Goal: Information Seeking & Learning: Learn about a topic

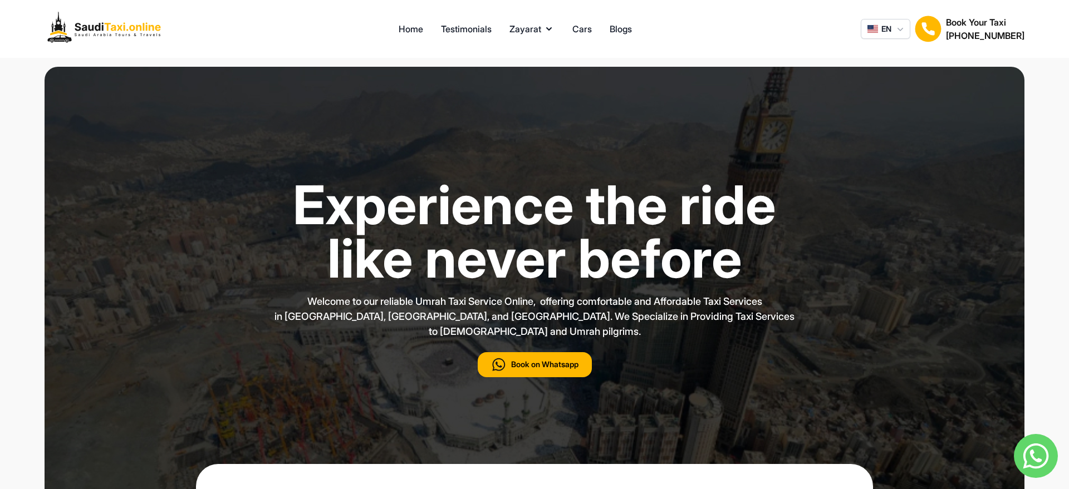
type input "***"
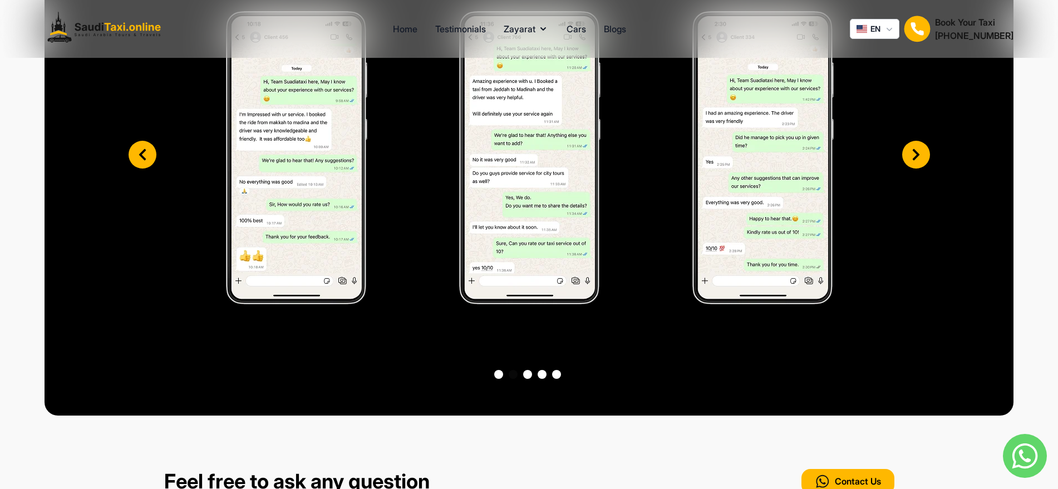
scroll to position [3202, 0]
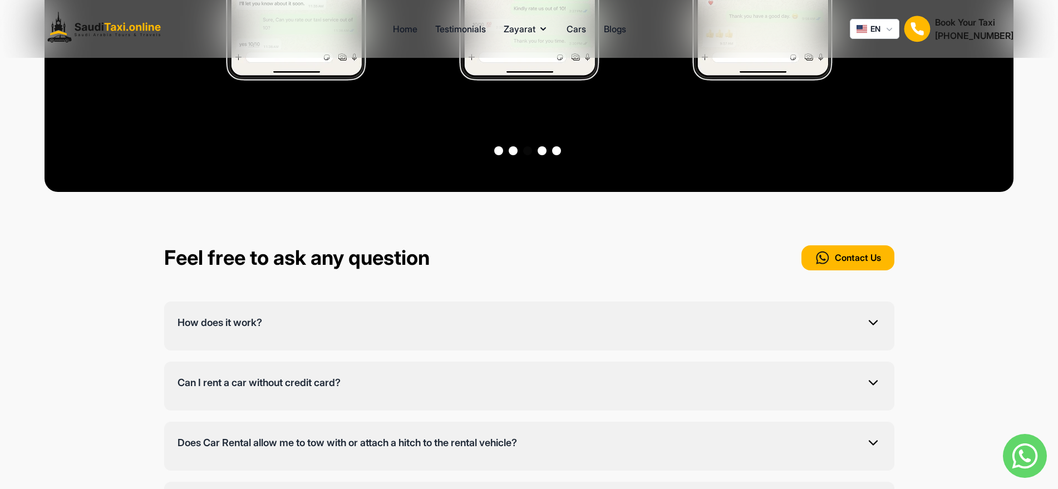
click at [483, 302] on div "How does it work? Simply select your ride, provide location details, confirm yo…" at bounding box center [529, 326] width 731 height 49
click at [499, 316] on button "How does it work?" at bounding box center [530, 326] width 704 height 22
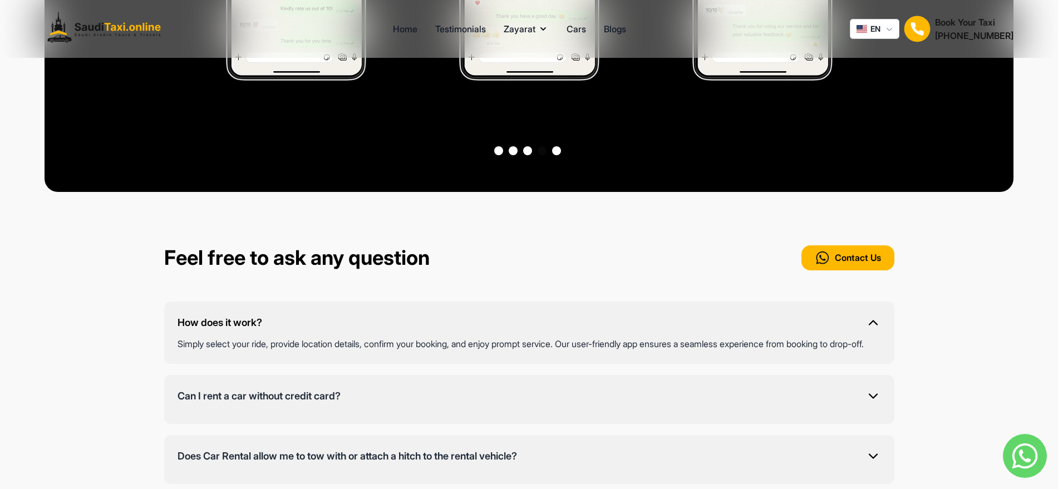
click at [499, 315] on button "How does it work?" at bounding box center [530, 326] width 704 height 22
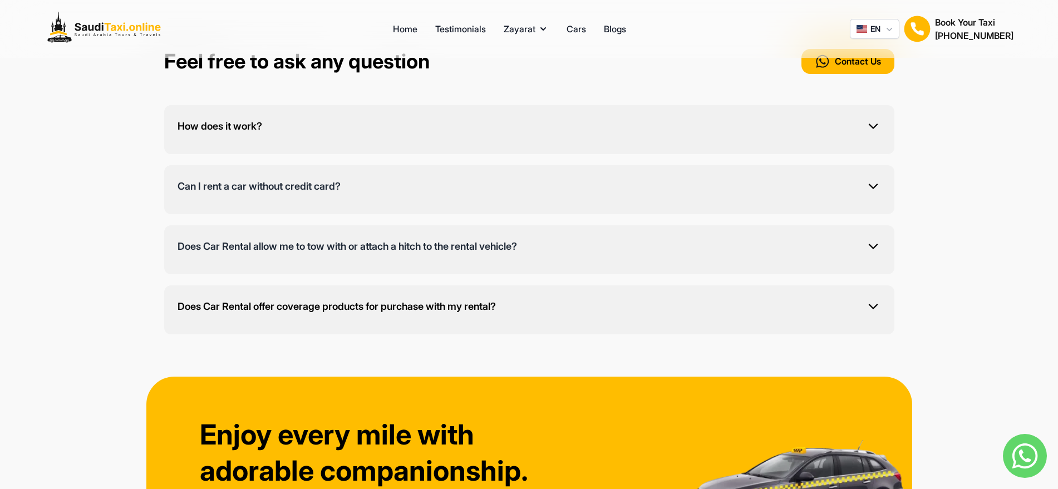
scroll to position [3410, 0]
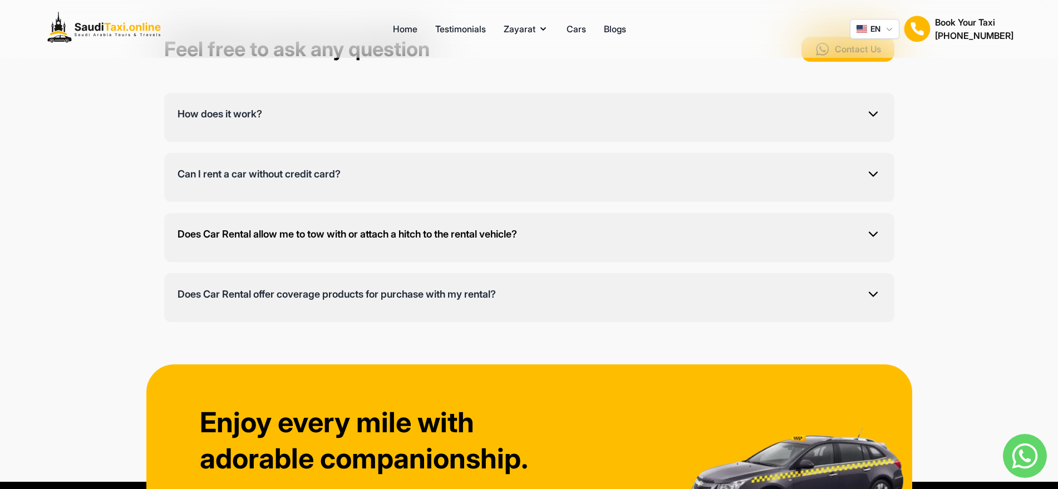
click at [463, 227] on button "Does Car Rental allow me to tow with or attach a hitch to the rental vehicle?" at bounding box center [530, 238] width 704 height 22
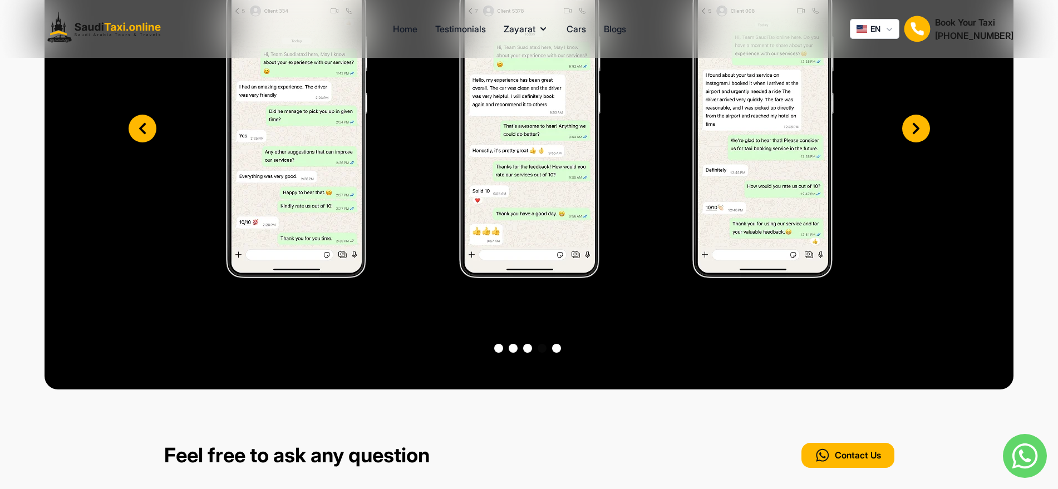
scroll to position [3001, 0]
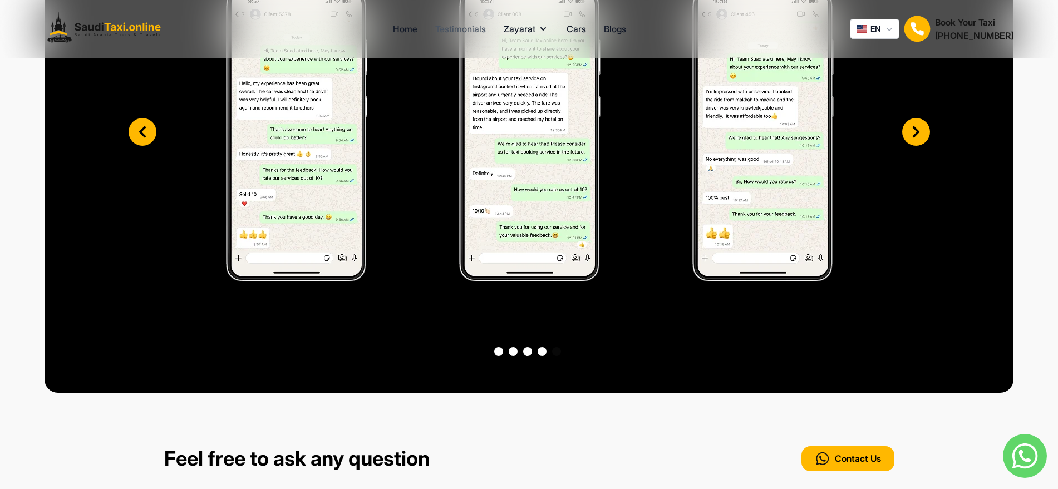
click at [460, 31] on link "Testimonials" at bounding box center [460, 28] width 51 height 13
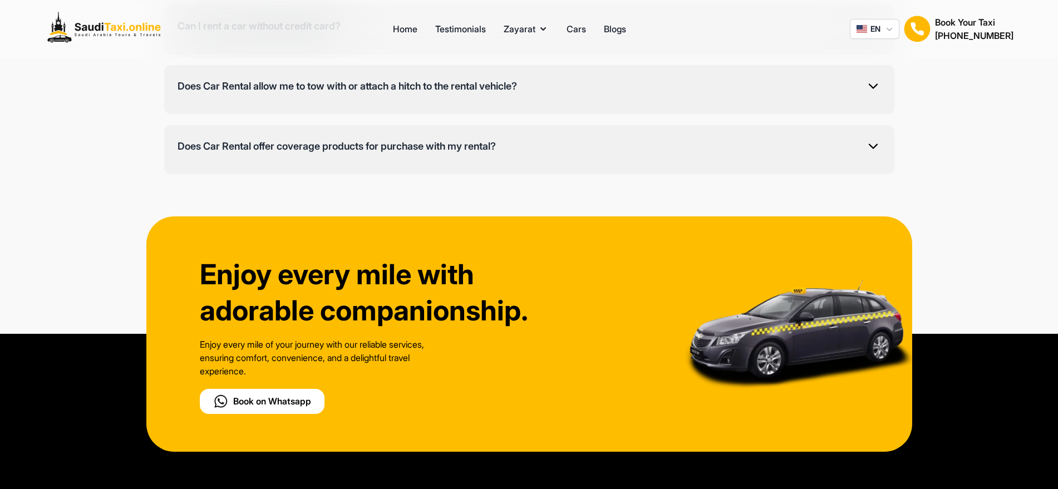
scroll to position [1169, 0]
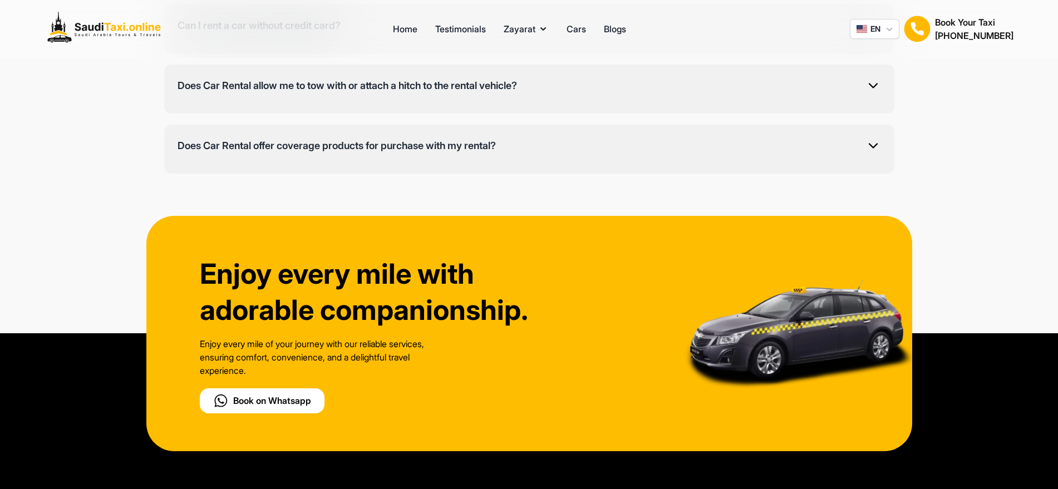
click at [122, 33] on img at bounding box center [107, 29] width 125 height 40
click at [62, 40] on img at bounding box center [107, 29] width 125 height 40
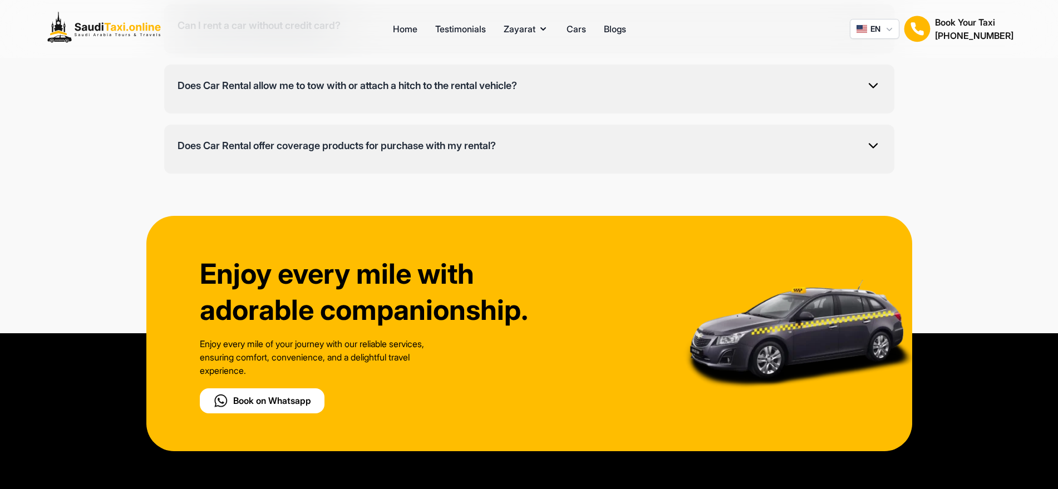
scroll to position [1378, 0]
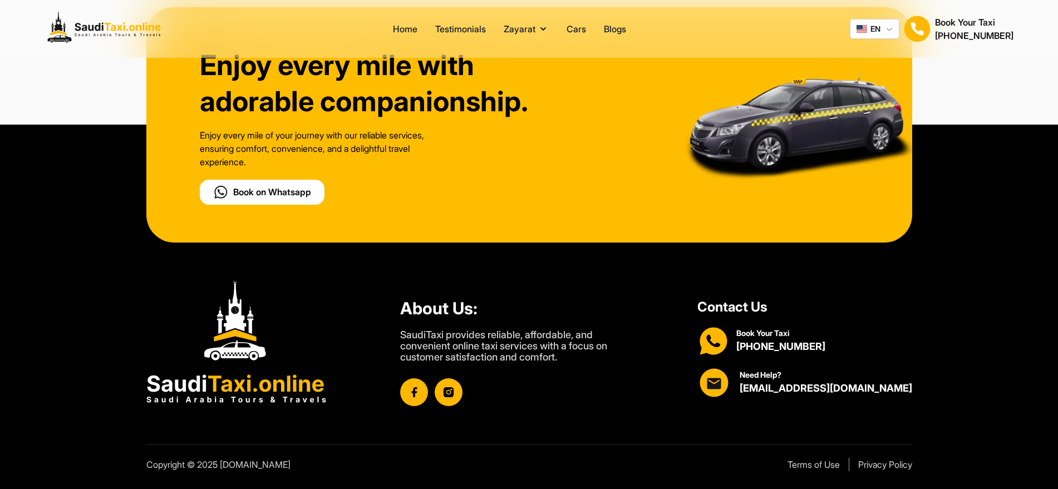
click at [277, 393] on img at bounding box center [236, 343] width 180 height 124
